Goal: Transaction & Acquisition: Purchase product/service

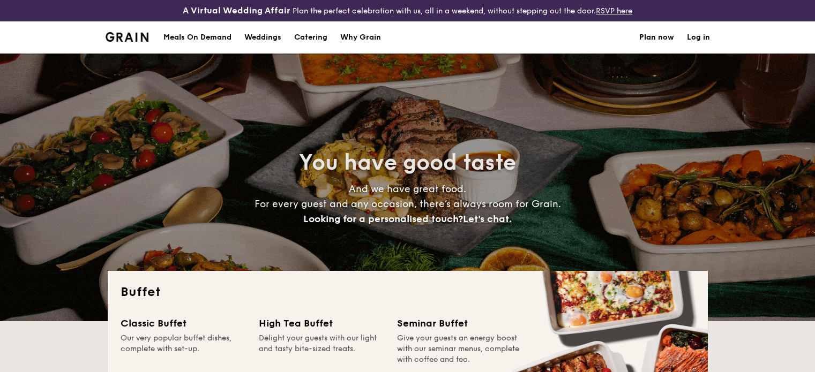
select select
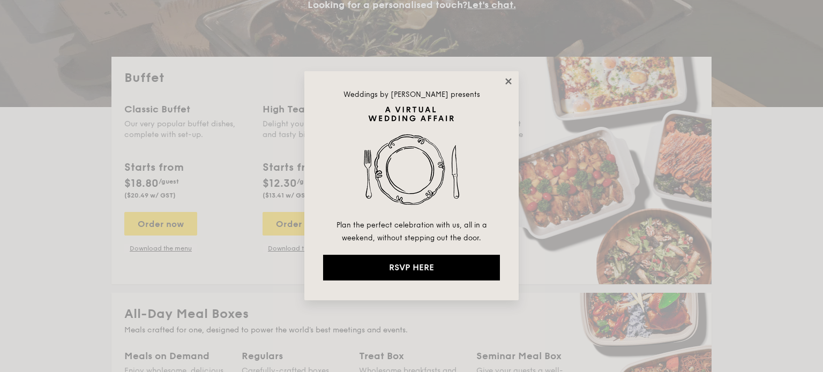
click at [509, 80] on icon at bounding box center [508, 81] width 6 height 6
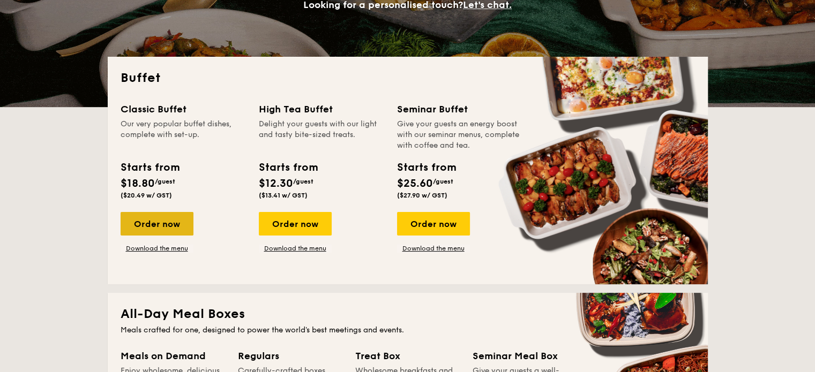
click at [156, 219] on div "Order now" at bounding box center [157, 224] width 73 height 24
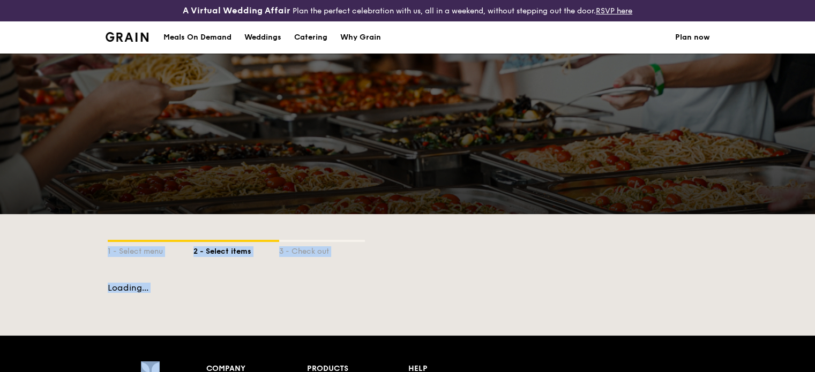
click at [165, 261] on div "A Virtual Wedding Affair Plan the perfect celebration with us, all in a weekend…" at bounding box center [407, 326] width 815 height 653
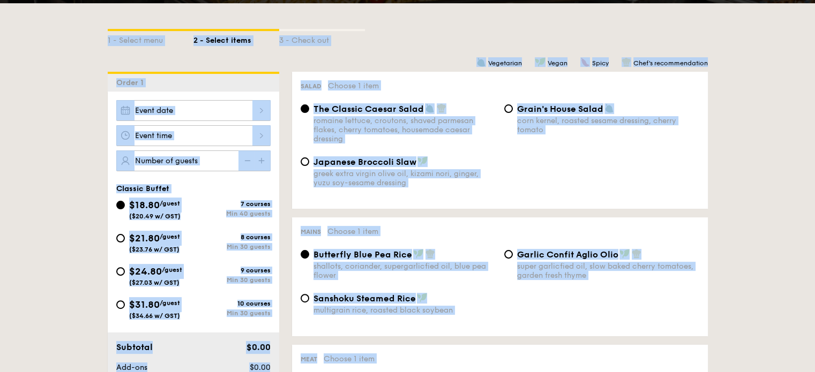
scroll to position [268, 0]
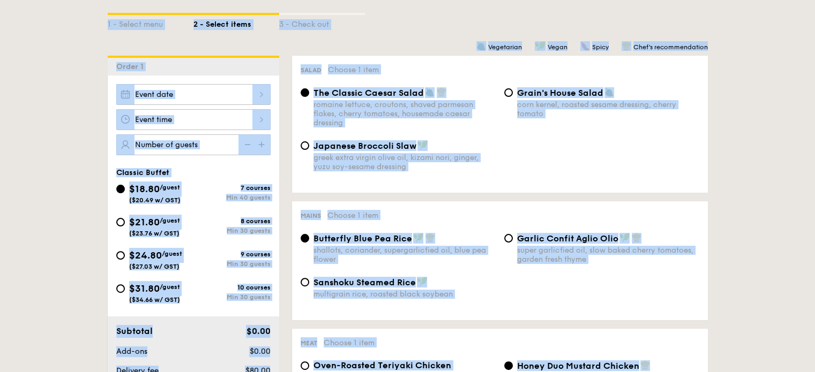
click at [646, 186] on div "Salad Choose 1 item The Classic Caesar Salad romaine lettuce, croutons, shaved …" at bounding box center [500, 124] width 416 height 137
click at [652, 126] on div "The Classic Caesar Salad romaine lettuce, croutons, shaved parmesan flakes, che…" at bounding box center [499, 113] width 407 height 53
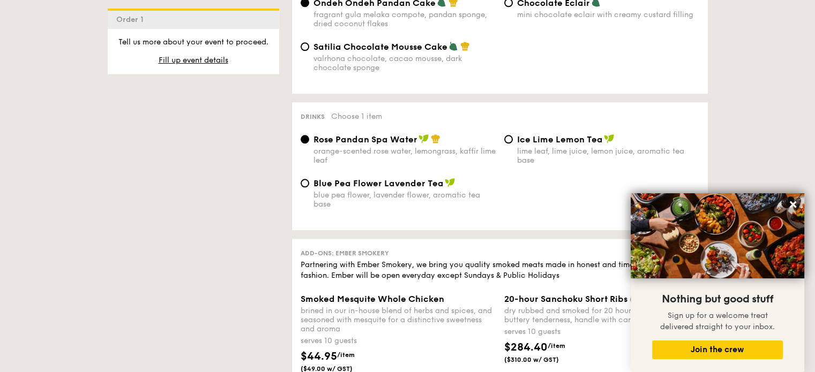
scroll to position [1018, 0]
